Goal: Transaction & Acquisition: Purchase product/service

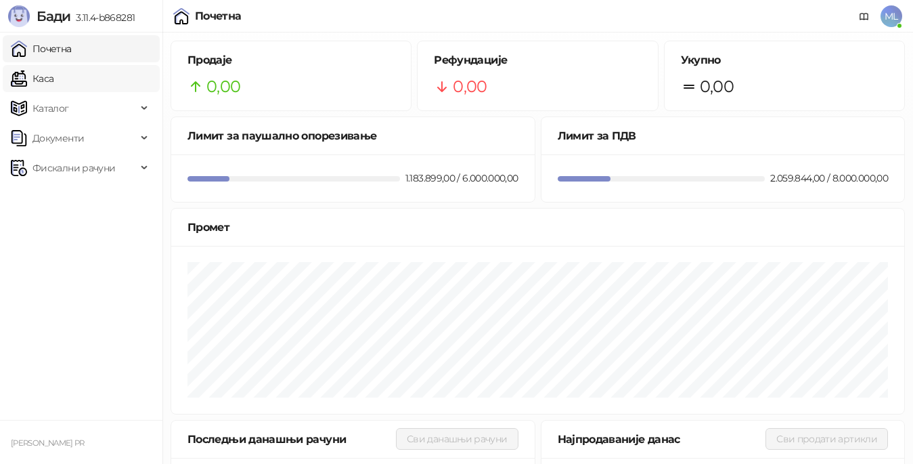
click at [53, 70] on link "Каса" at bounding box center [32, 78] width 43 height 27
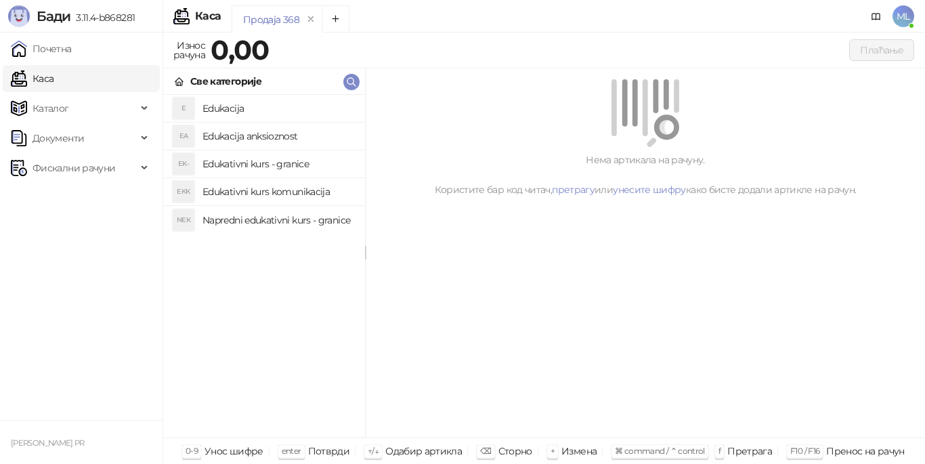
click at [241, 103] on h4 "Edukacija" at bounding box center [278, 108] width 152 height 22
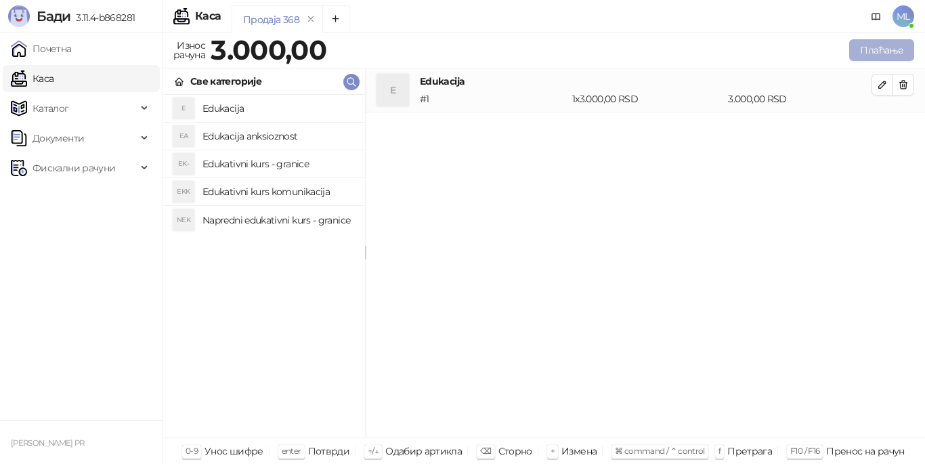
click at [870, 46] on button "Плаћање" at bounding box center [881, 50] width 65 height 22
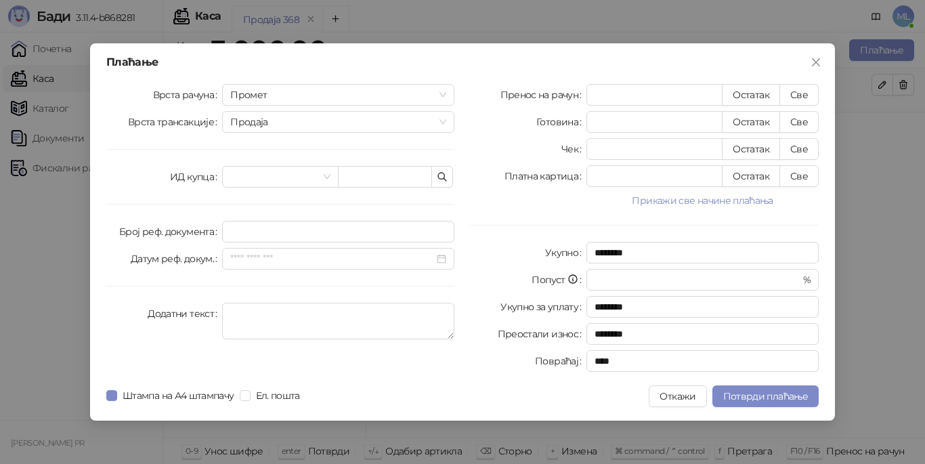
drag, startPoint x: 800, startPoint y: 91, endPoint x: 924, endPoint y: 158, distance: 141.5
click at [803, 91] on button "Све" at bounding box center [798, 95] width 39 height 22
type input "****"
click at [764, 397] on span "Потврди плаћање" at bounding box center [765, 396] width 85 height 12
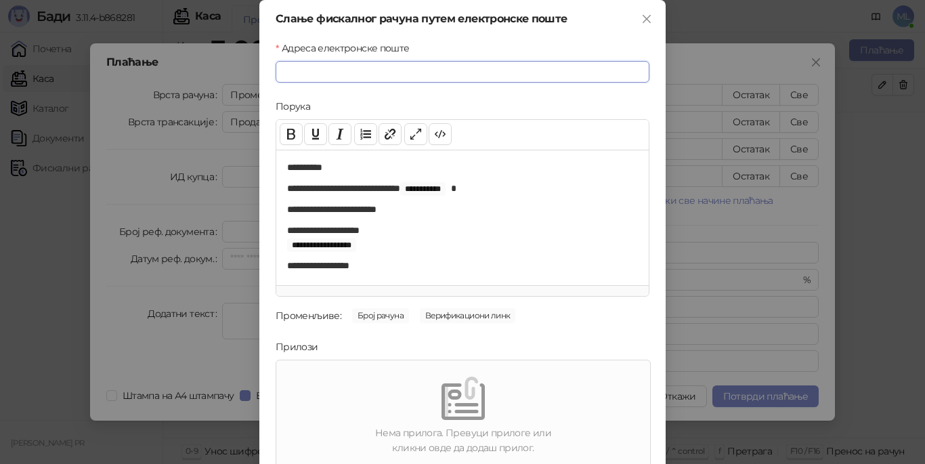
click at [542, 69] on input "Адреса електронске поште" at bounding box center [463, 72] width 374 height 22
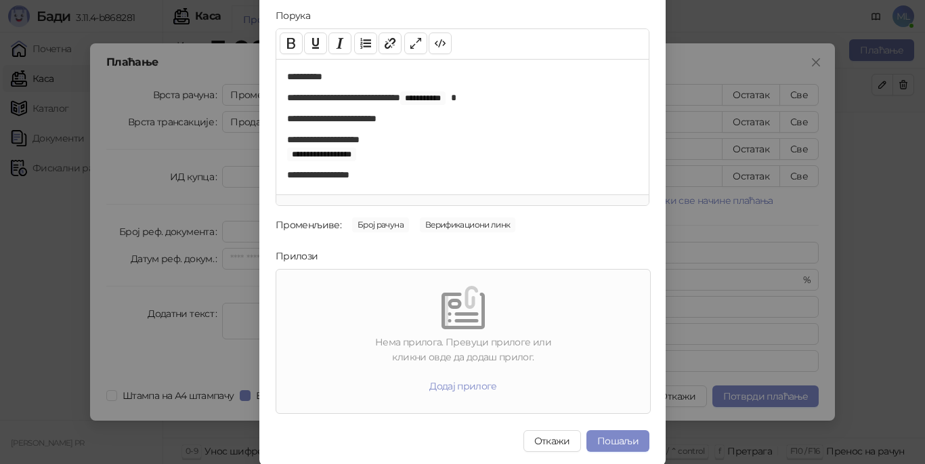
scroll to position [92, 0]
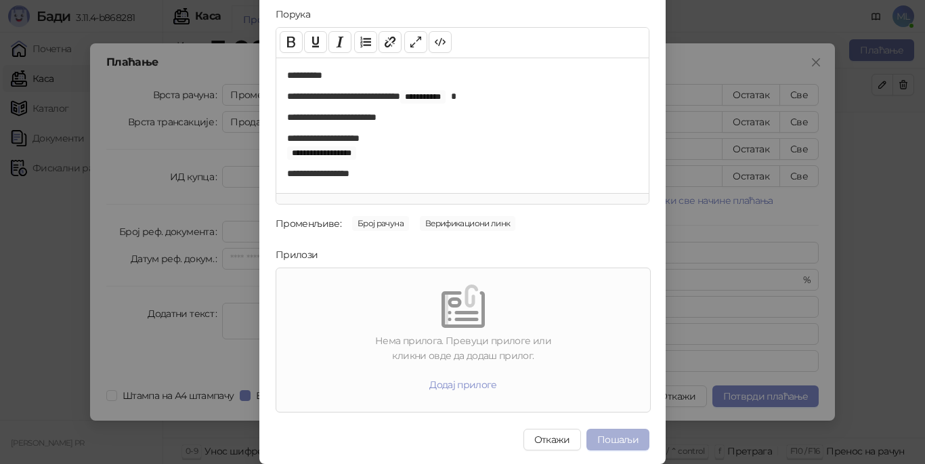
type input "**********"
click at [607, 435] on button "Пошаљи" at bounding box center [617, 440] width 63 height 22
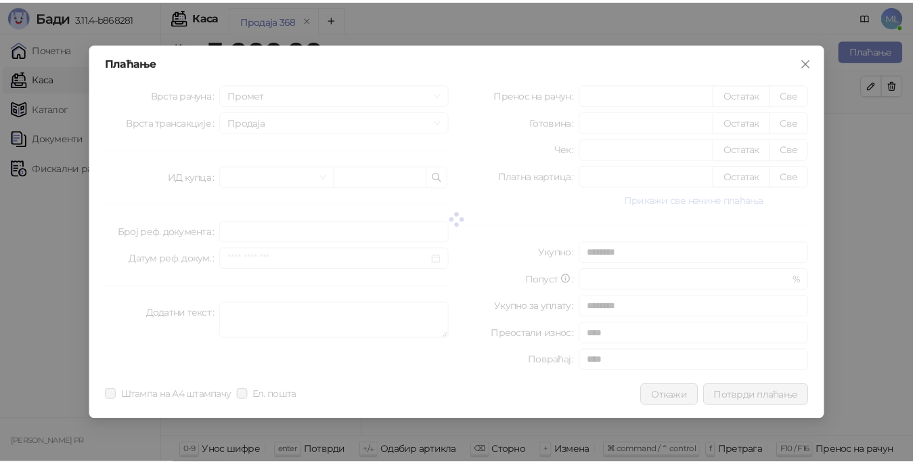
scroll to position [0, 0]
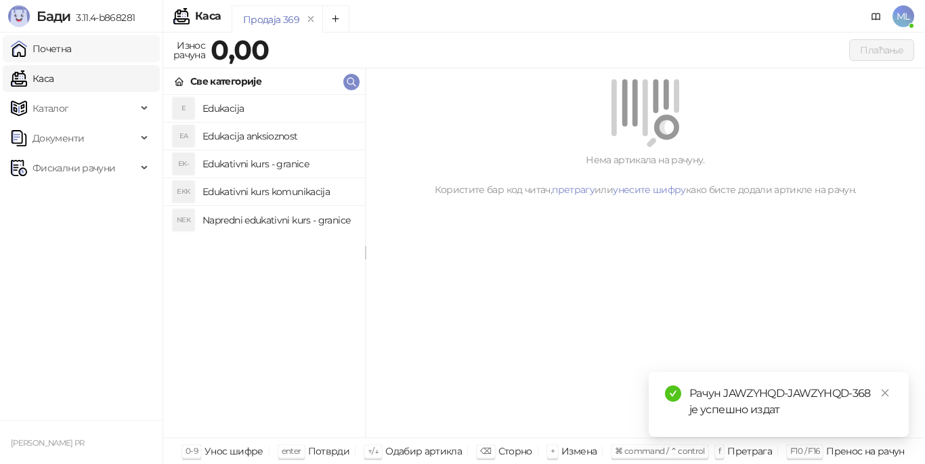
click at [72, 44] on link "Почетна" at bounding box center [41, 48] width 61 height 27
